Goal: Use online tool/utility: Use online tool/utility

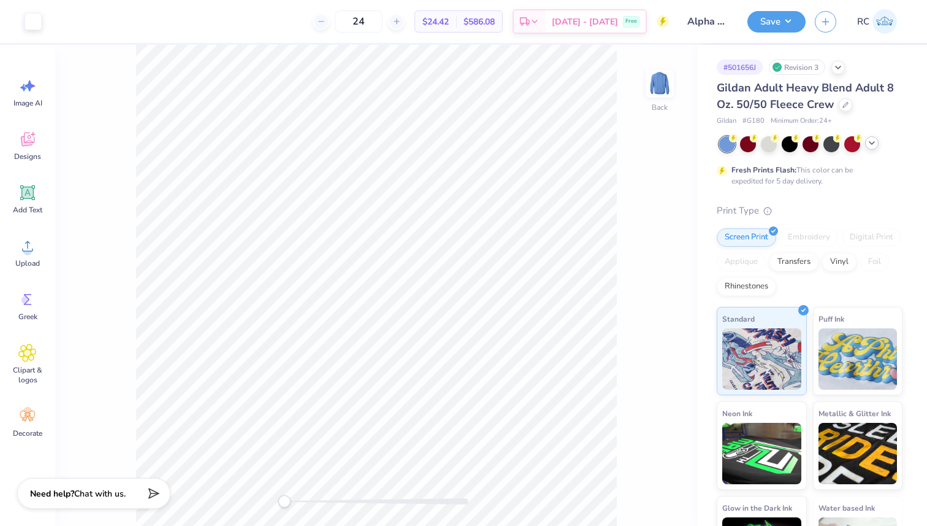
click at [870, 145] on icon at bounding box center [872, 143] width 10 height 10
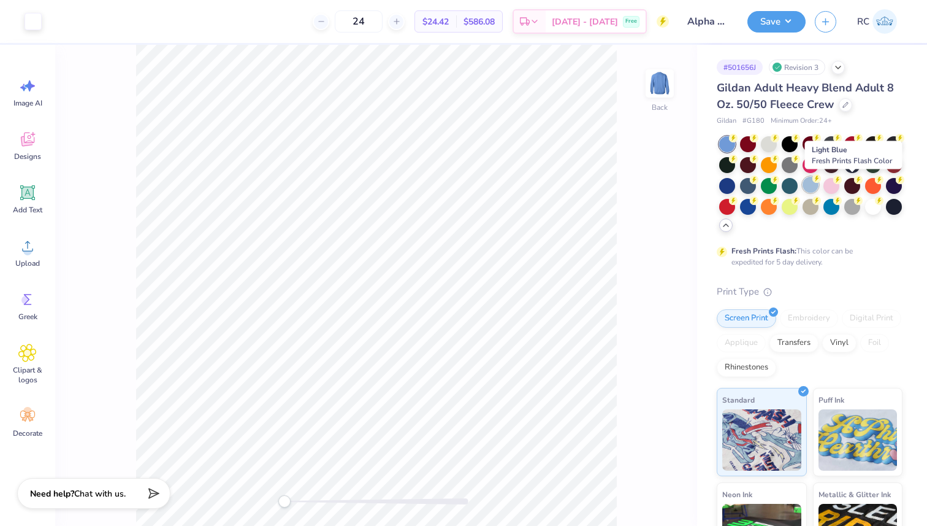
click at [819, 180] on div at bounding box center [811, 185] width 16 height 16
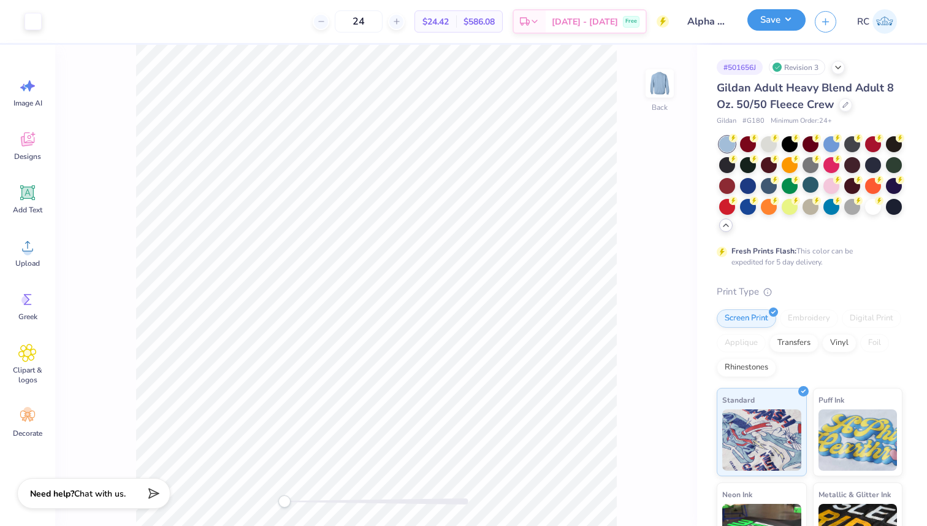
click at [793, 31] on div "Save" at bounding box center [776, 21] width 58 height 21
click at [787, 29] on button "Save" at bounding box center [776, 19] width 58 height 21
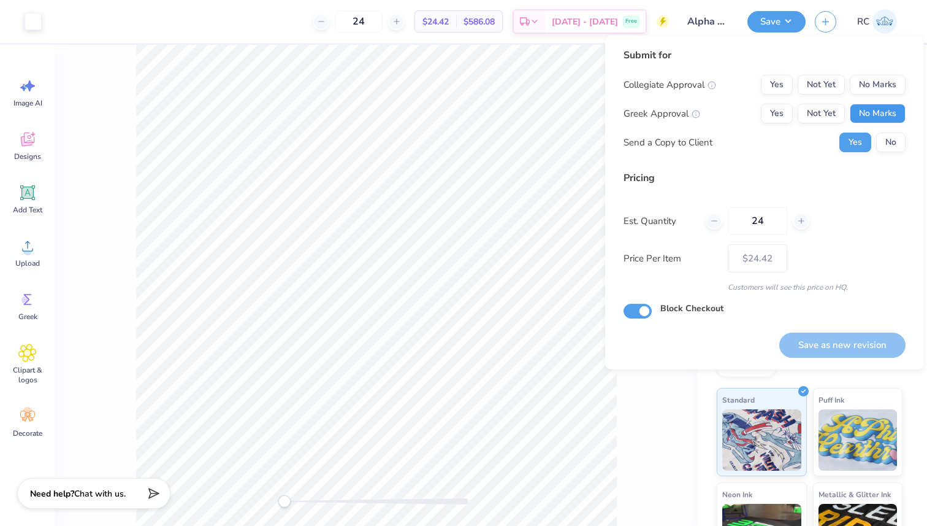
click at [874, 107] on button "No Marks" at bounding box center [878, 114] width 56 height 20
click at [871, 83] on button "No Marks" at bounding box center [878, 85] width 56 height 20
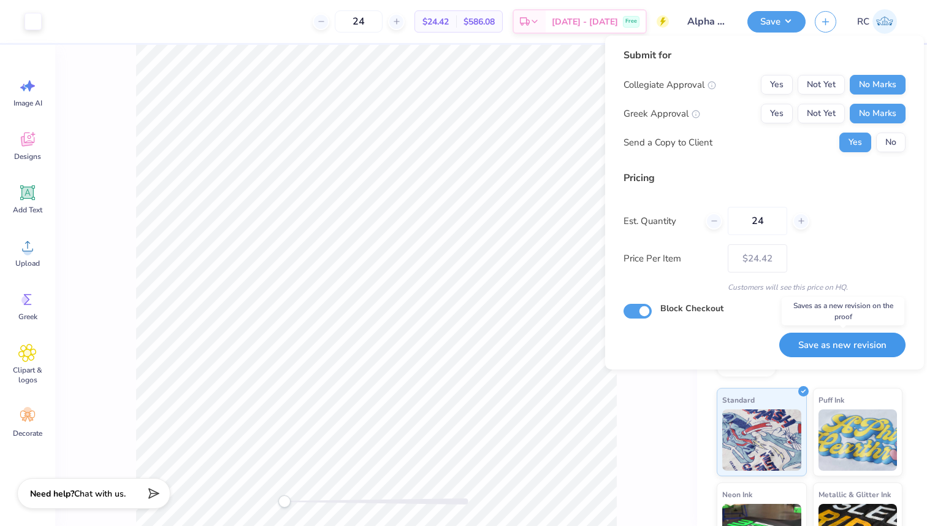
click at [840, 344] on button "Save as new revision" at bounding box center [842, 344] width 126 height 25
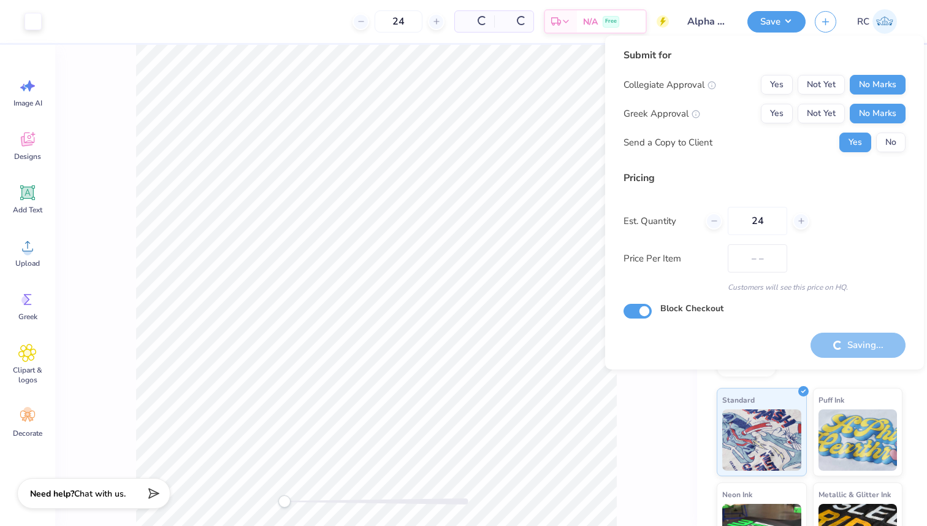
type input "$24.42"
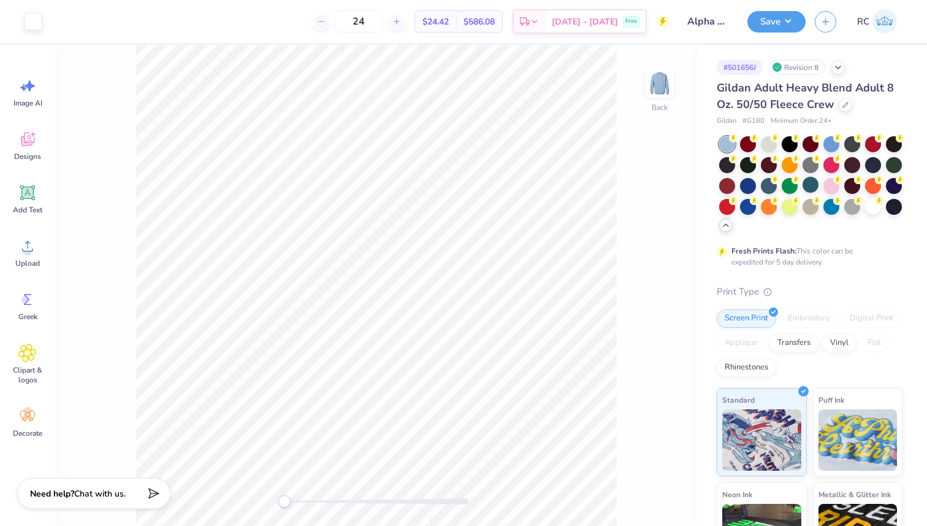
click at [731, 224] on icon at bounding box center [726, 225] width 10 height 10
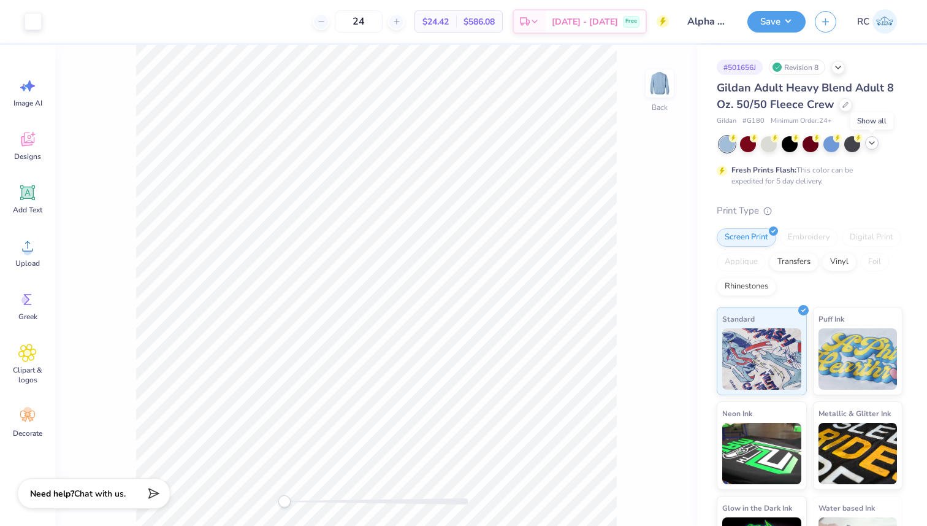
click at [874, 141] on icon at bounding box center [872, 143] width 10 height 10
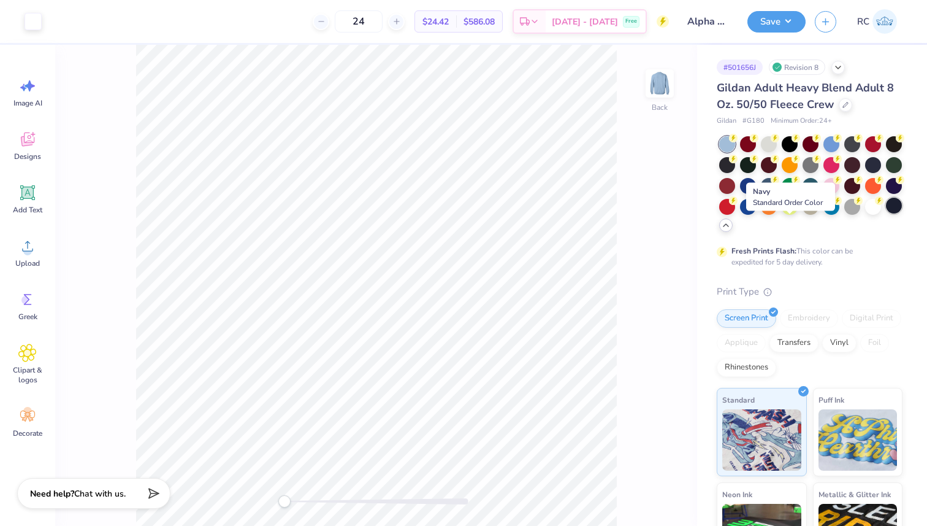
click at [886, 213] on div at bounding box center [894, 205] width 16 height 16
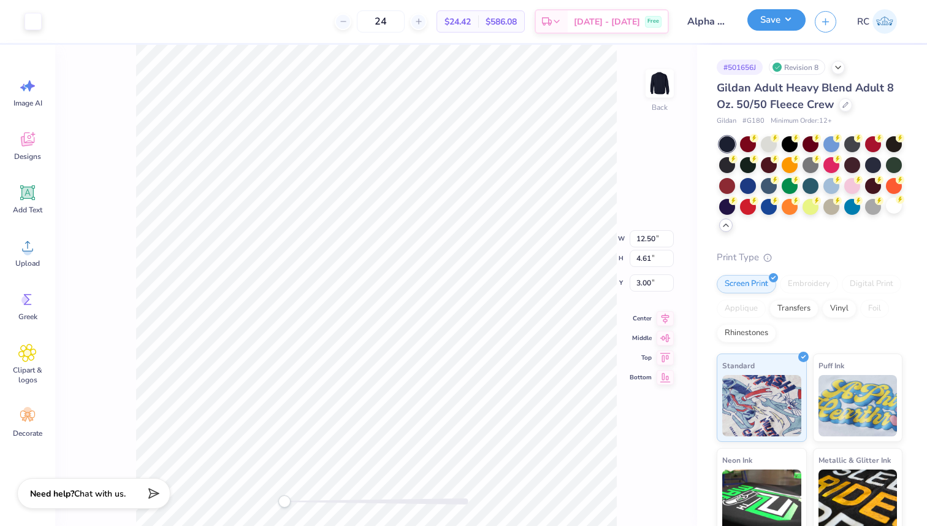
click at [787, 25] on button "Save" at bounding box center [776, 19] width 58 height 21
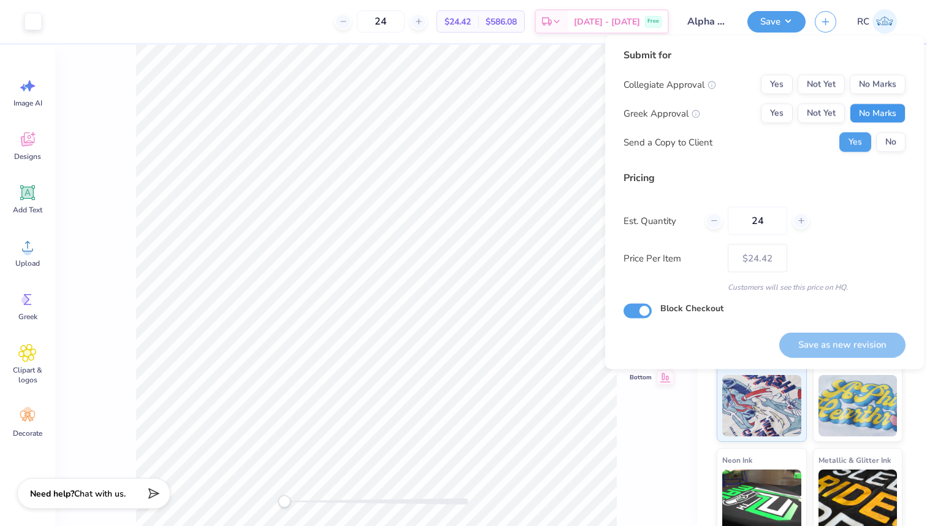
click at [879, 114] on button "No Marks" at bounding box center [878, 114] width 56 height 20
click at [875, 84] on button "No Marks" at bounding box center [878, 85] width 56 height 20
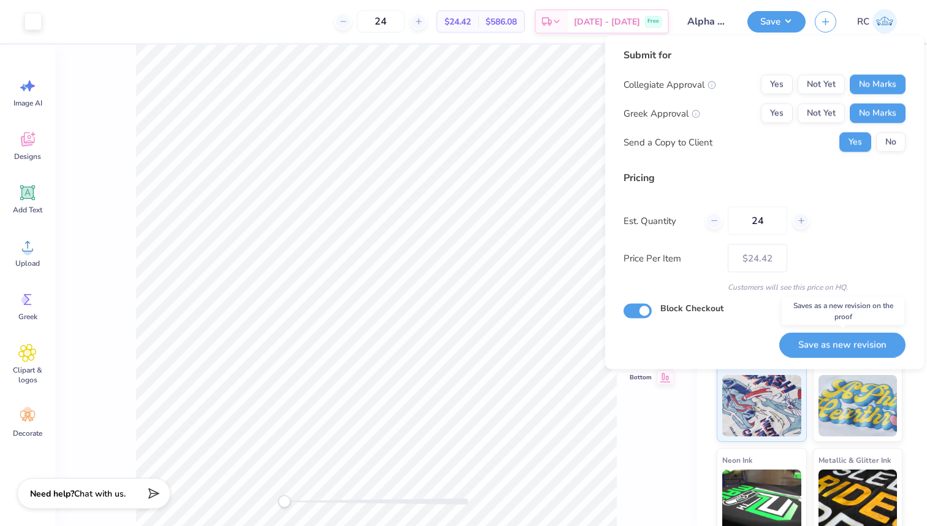
click at [846, 337] on button "Save as new revision" at bounding box center [842, 344] width 126 height 25
type input "$24.42"
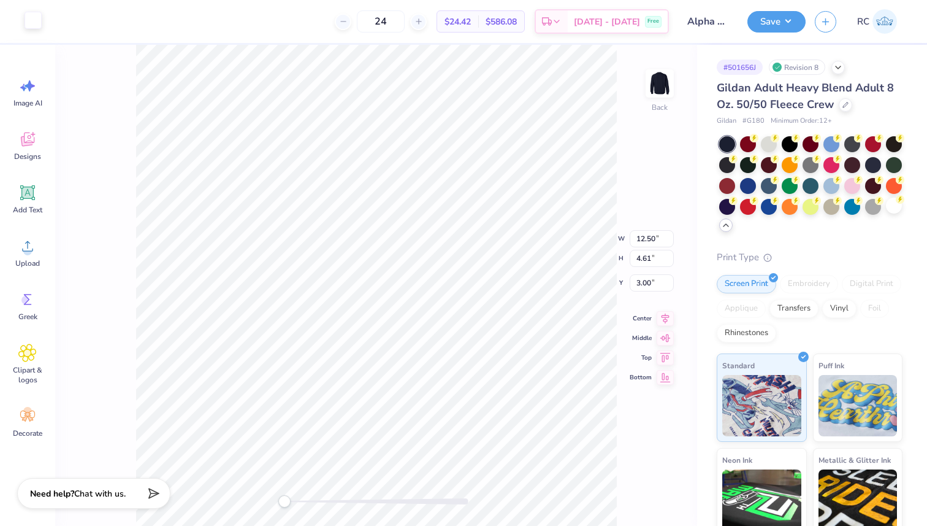
click at [31, 25] on div at bounding box center [33, 20] width 17 height 17
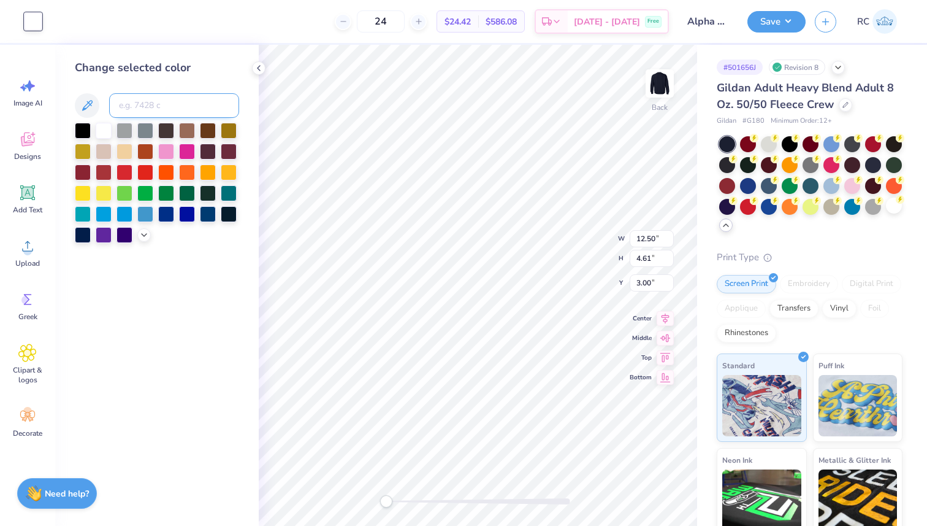
click at [164, 103] on input at bounding box center [174, 105] width 130 height 25
type input "659"
click at [259, 66] on icon at bounding box center [259, 68] width 10 height 10
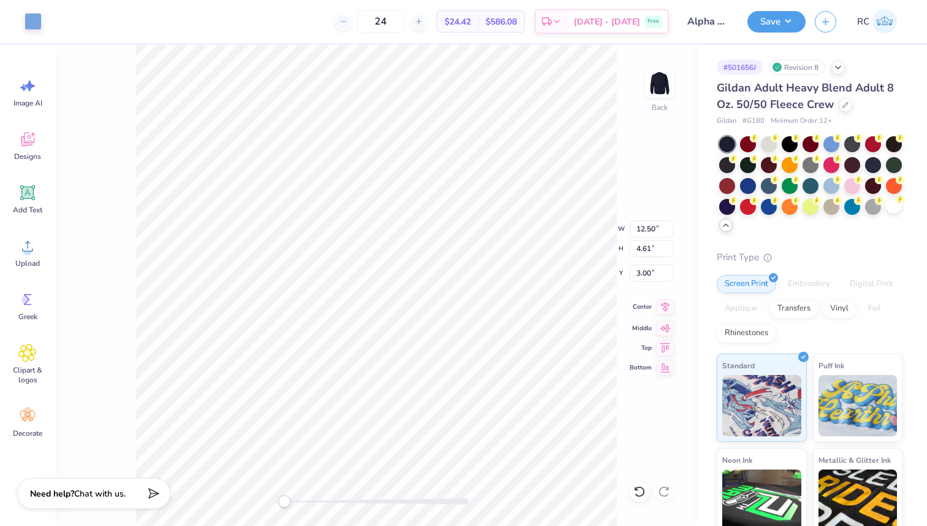
click at [667, 311] on icon at bounding box center [665, 306] width 17 height 15
click at [787, 25] on button "Save" at bounding box center [776, 19] width 58 height 21
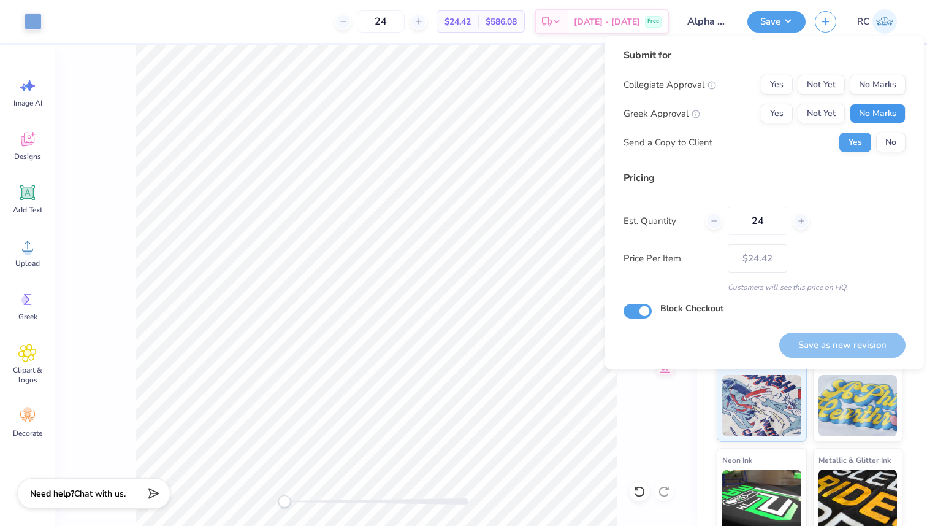
click at [867, 105] on button "No Marks" at bounding box center [878, 114] width 56 height 20
drag, startPoint x: 873, startPoint y: 84, endPoint x: 873, endPoint y: 94, distance: 10.4
click at [873, 83] on button "No Marks" at bounding box center [878, 85] width 56 height 20
click at [851, 354] on button "Save as new revision" at bounding box center [842, 344] width 126 height 25
type input "$24.42"
